Goal: Obtain resource: Download file/media

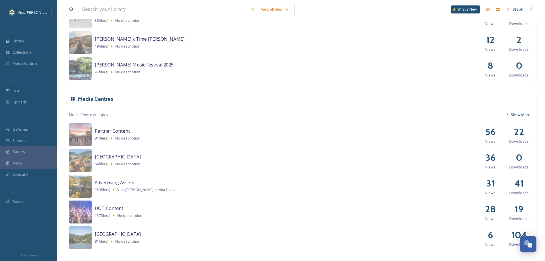
scroll to position [584, 0]
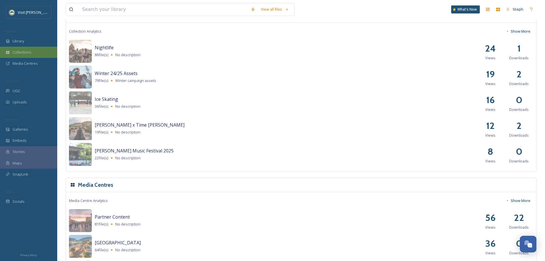
click at [18, 52] on span "Collections" at bounding box center [22, 52] width 19 height 5
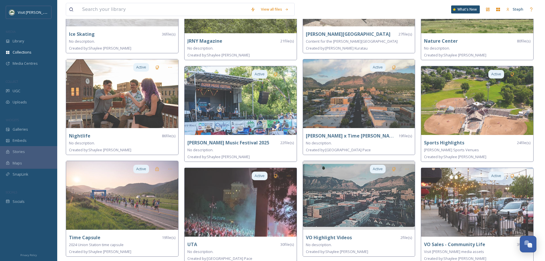
scroll to position [200, 0]
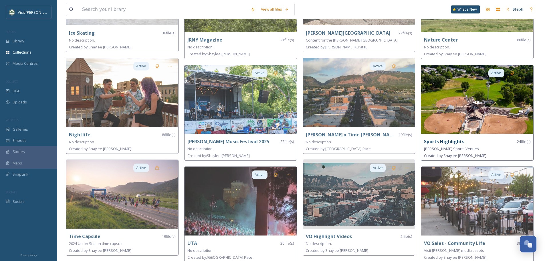
click at [468, 135] on div "Active Sports Highlights 24 file(s) [PERSON_NAME] Sports Venues Created by: [PE…" at bounding box center [477, 113] width 113 height 96
click at [469, 106] on img at bounding box center [477, 99] width 112 height 69
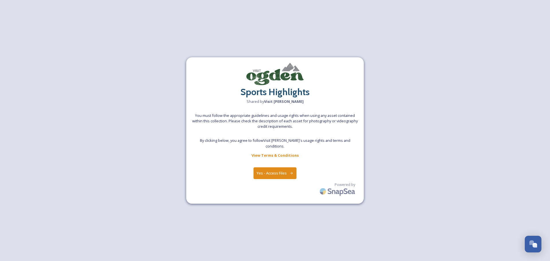
click at [281, 172] on button "Yes - Access Files" at bounding box center [274, 173] width 43 height 12
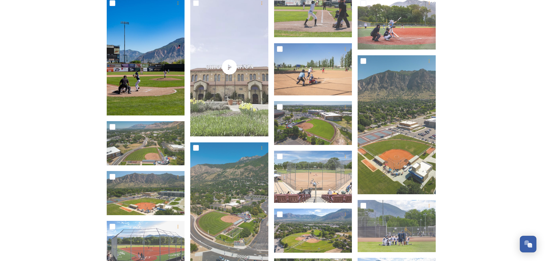
scroll to position [115, 0]
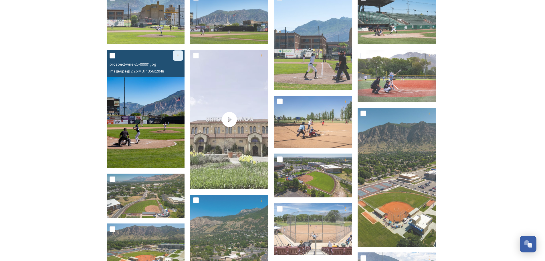
click at [178, 58] on div at bounding box center [178, 55] width 10 height 10
click at [145, 129] on img at bounding box center [146, 109] width 78 height 118
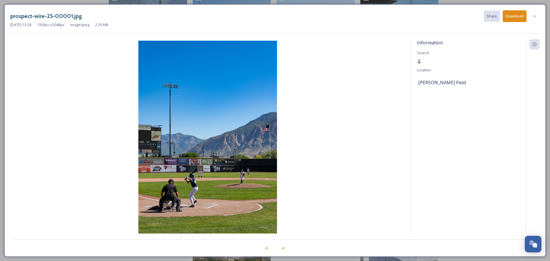
click at [52, 19] on h3 "prospect-wire-25-00001.jpg" at bounding box center [46, 16] width 72 height 8
click at [47, 18] on h3 "prospect-wire-25-00001.jpg" at bounding box center [46, 16] width 72 height 8
click at [46, 17] on h3 "prospect-wire-25-00001.jpg" at bounding box center [46, 16] width 72 height 8
click at [533, 15] on icon at bounding box center [534, 16] width 5 height 5
